Goal: Contribute content

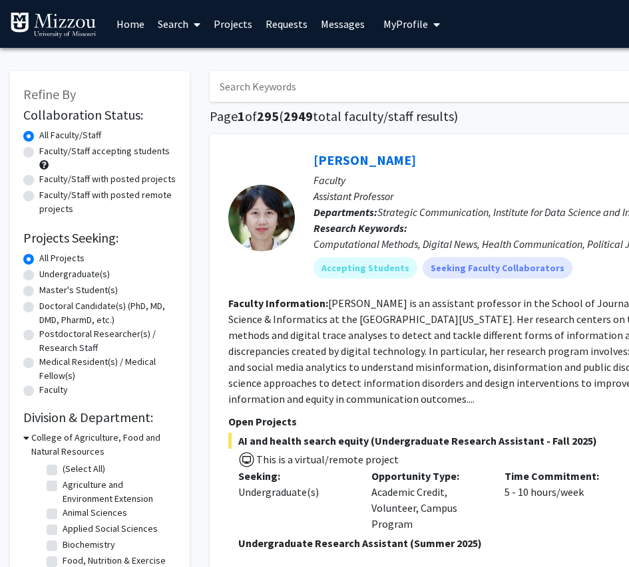
click at [401, 24] on span "My Profile" at bounding box center [405, 23] width 45 height 13
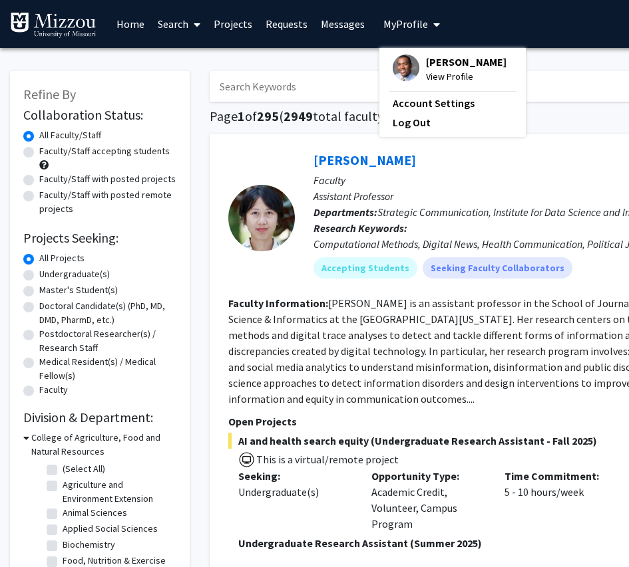
click at [448, 66] on span "[PERSON_NAME]" at bounding box center [466, 62] width 80 height 15
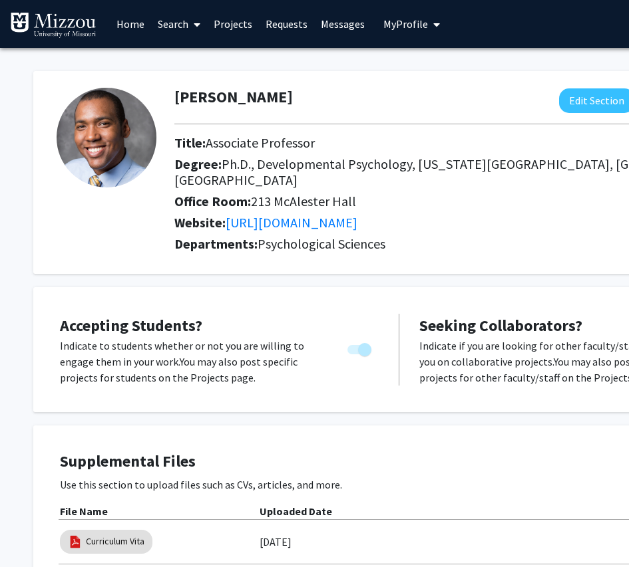
click at [234, 26] on link "Projects" at bounding box center [233, 24] width 52 height 47
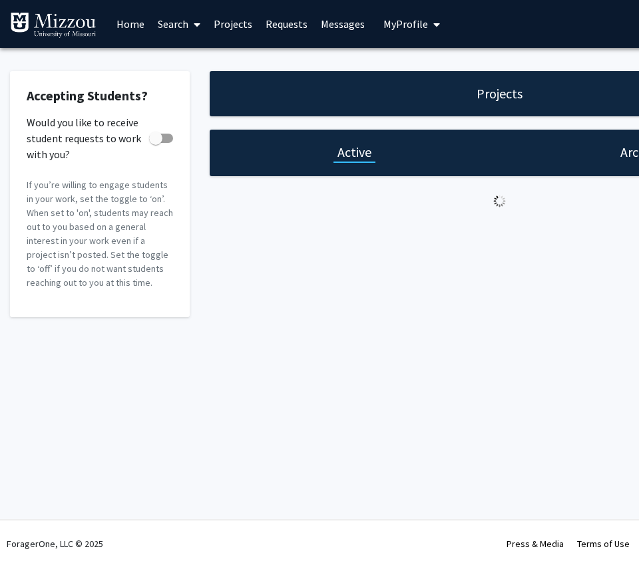
checkbox input "true"
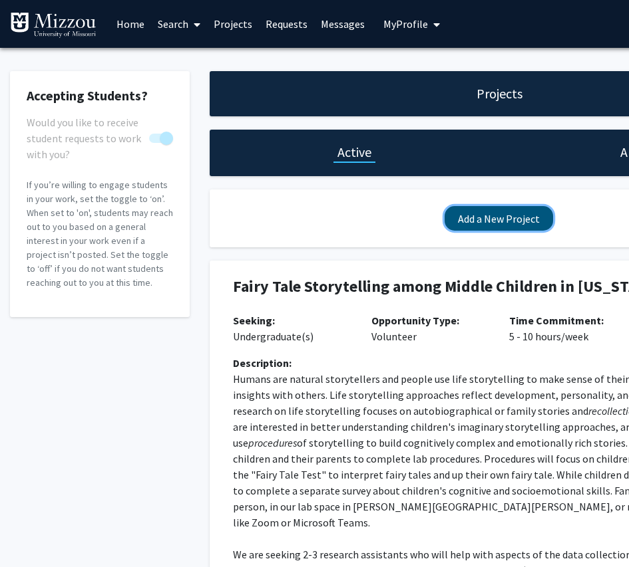
click at [490, 221] on button "Add a New Project" at bounding box center [498, 218] width 108 height 25
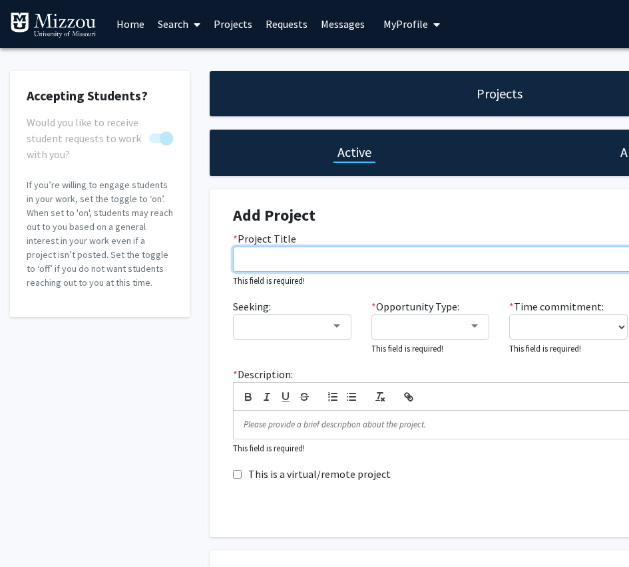
click at [301, 260] on input "* Project Title" at bounding box center [499, 259] width 532 height 25
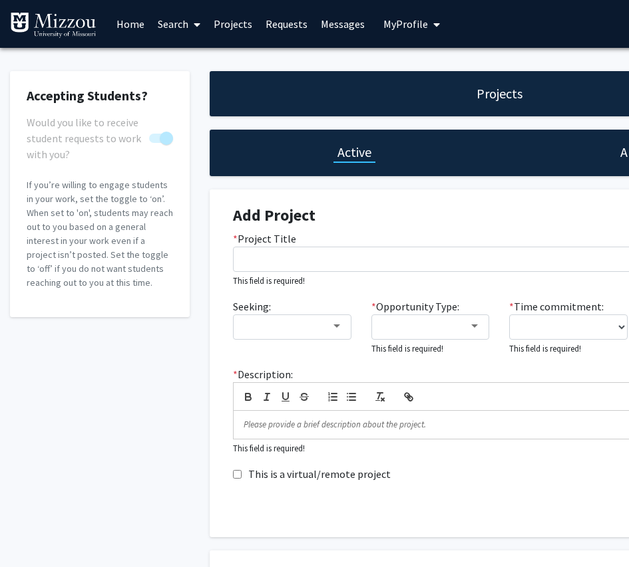
drag, startPoint x: 102, startPoint y: 373, endPoint x: 109, endPoint y: 372, distance: 6.7
click at [103, 373] on div "Accepting Students? Would you like to receive student requests to work with you…" at bounding box center [100, 496] width 200 height 851
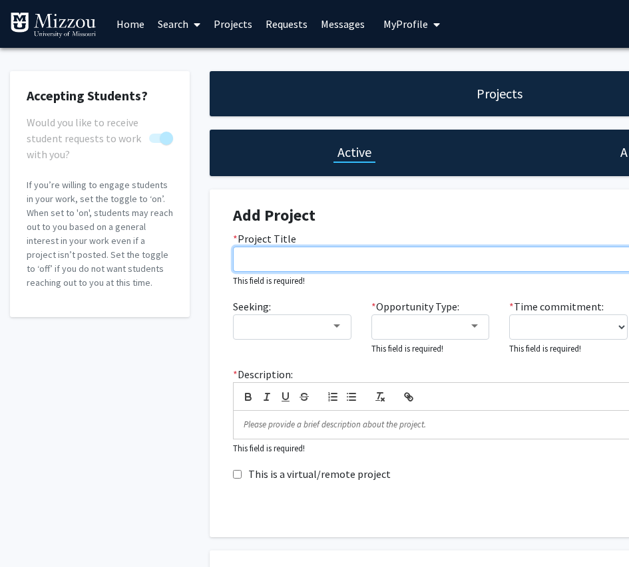
click at [253, 261] on input "* Project Title" at bounding box center [499, 259] width 532 height 25
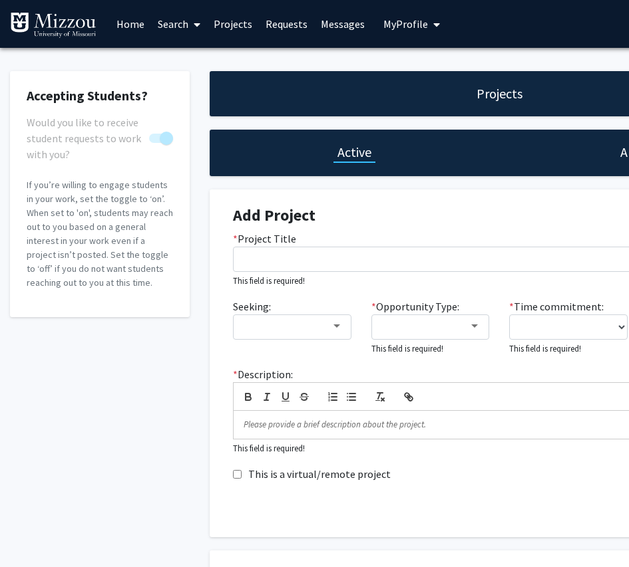
click at [145, 366] on div "Accepting Students? Would you like to receive student requests to work with you…" at bounding box center [100, 496] width 200 height 851
